Goal: Task Accomplishment & Management: Use online tool/utility

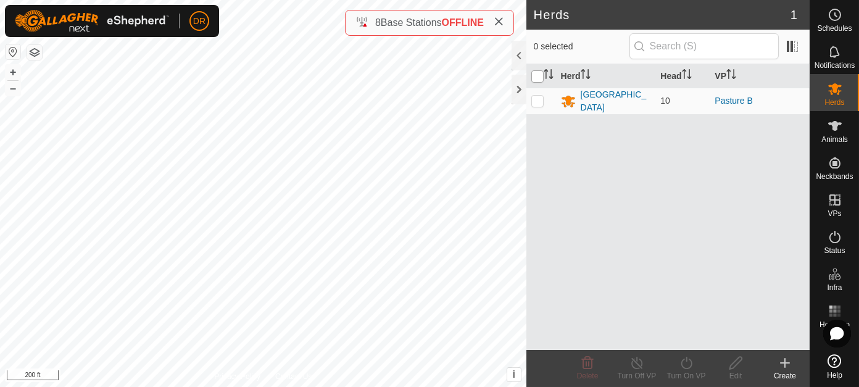
click at [539, 77] on input "checkbox" at bounding box center [538, 76] width 12 height 12
checkbox input "true"
click at [537, 77] on input "checkbox" at bounding box center [538, 76] width 12 height 12
checkbox input "false"
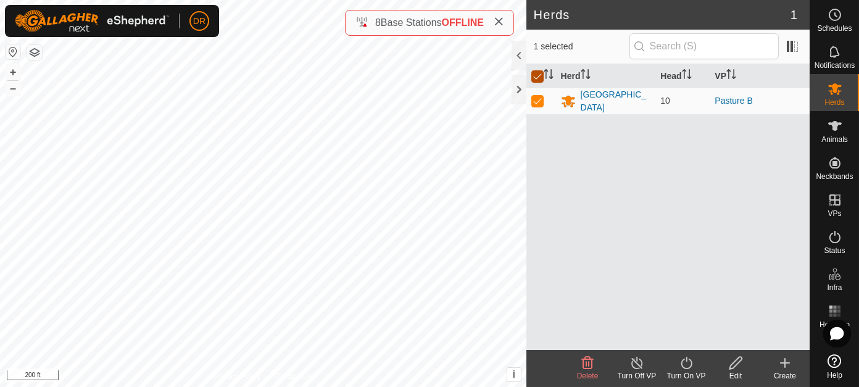
checkbox input "false"
click at [602, 97] on div "French Creek Ranch" at bounding box center [616, 101] width 70 height 26
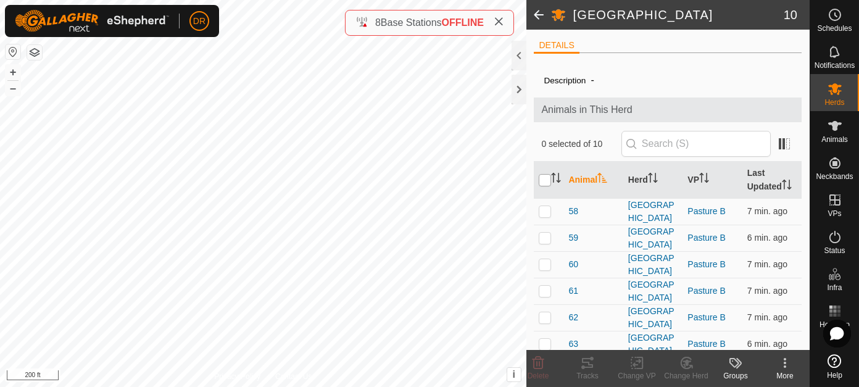
click at [549, 182] on input "checkbox" at bounding box center [545, 180] width 12 height 12
checkbox input "true"
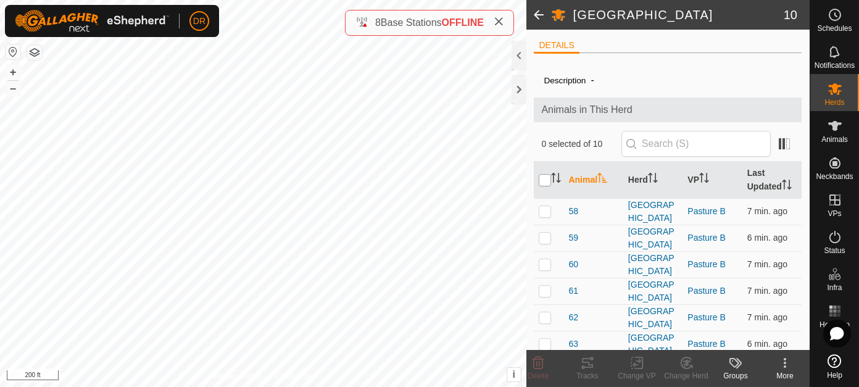
checkbox input "true"
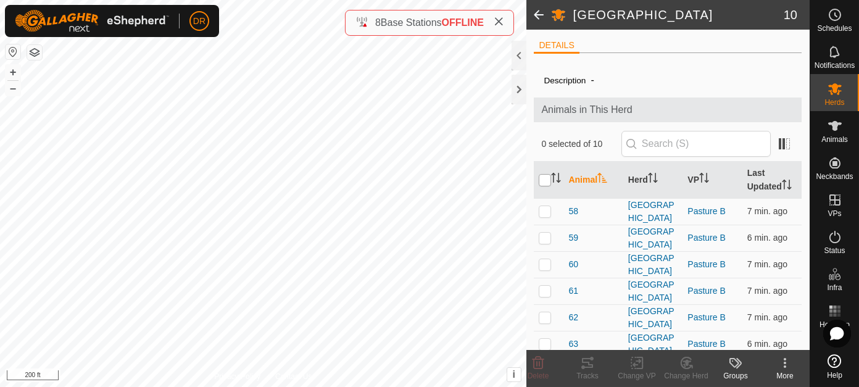
checkbox input "true"
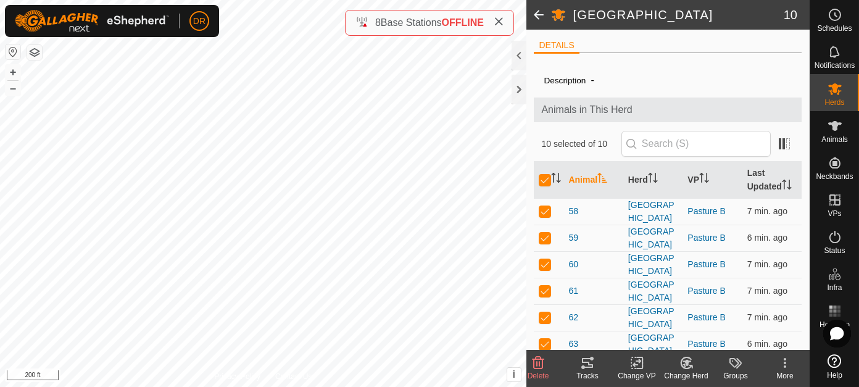
click at [585, 364] on icon at bounding box center [587, 363] width 15 height 15
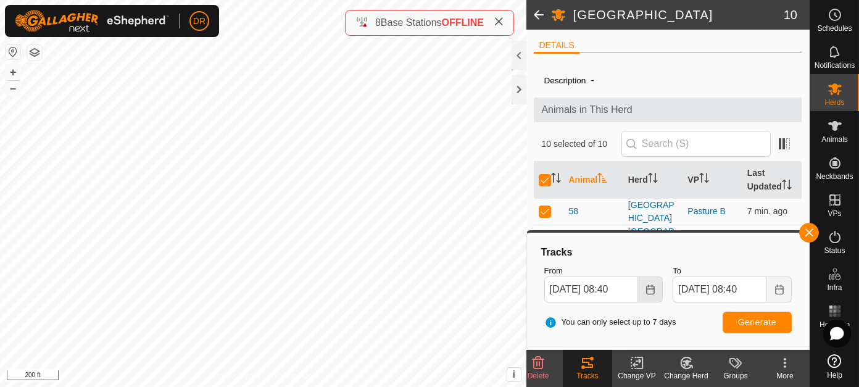
click at [651, 290] on icon "Choose Date" at bounding box center [651, 290] width 10 height 10
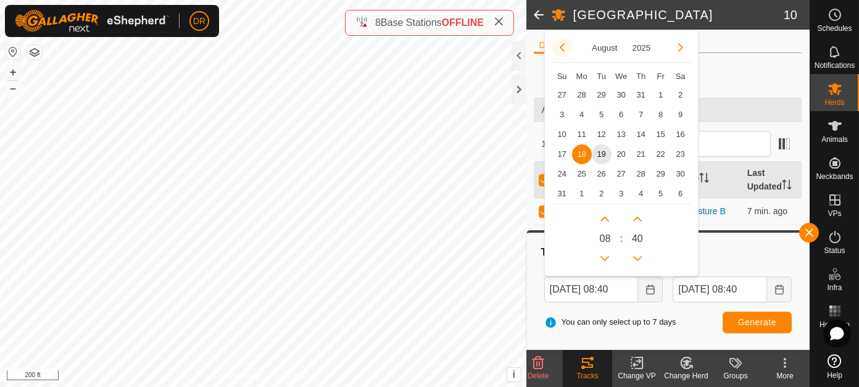
click at [560, 47] on button "Previous Month" at bounding box center [563, 48] width 20 height 20
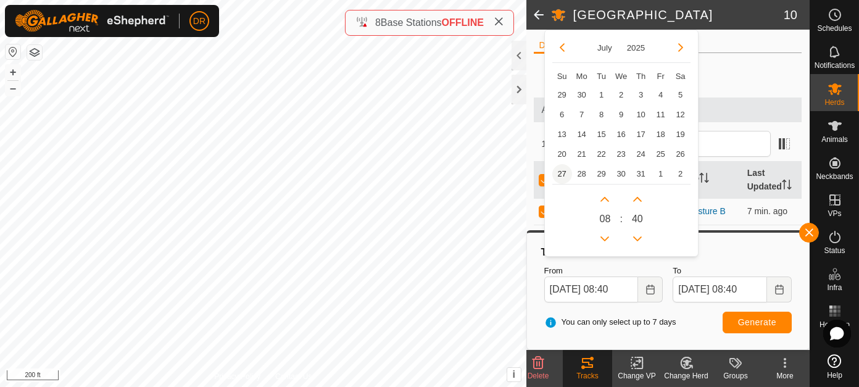
click at [564, 173] on span "27" at bounding box center [563, 174] width 20 height 20
type input "Jul 27, 2025 08:40"
type input "Aug 03, 2025 08:40"
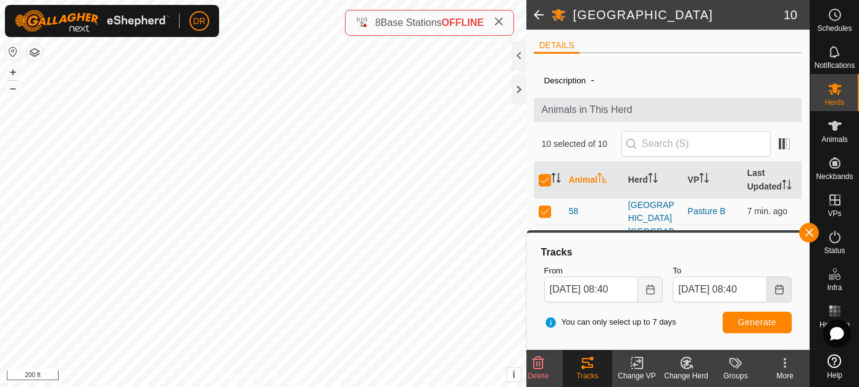
click at [782, 292] on icon "Choose Date" at bounding box center [780, 290] width 10 height 10
click at [763, 322] on span "Generate" at bounding box center [757, 322] width 38 height 10
